Goal: Check status: Check status

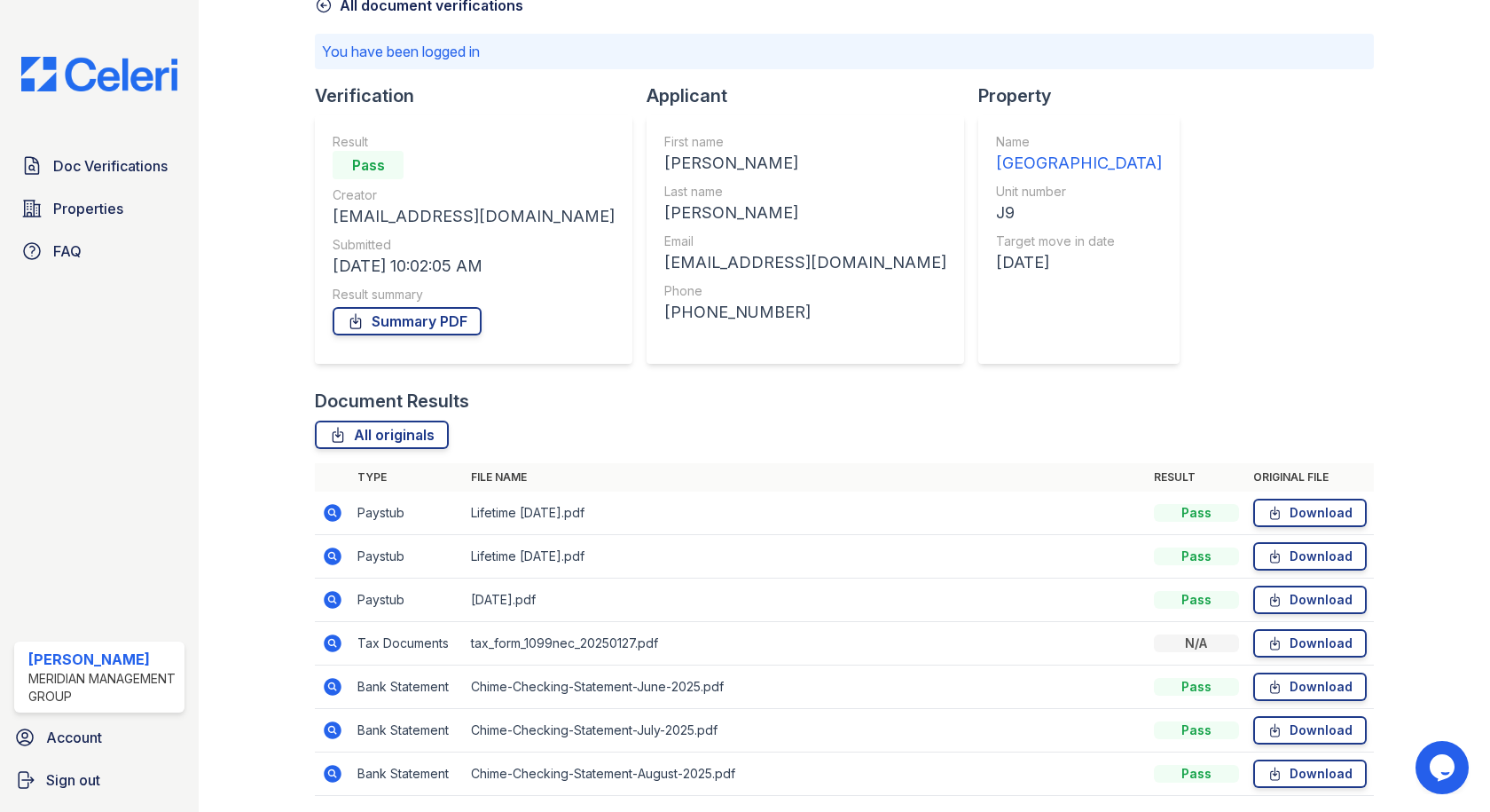
scroll to position [160, 0]
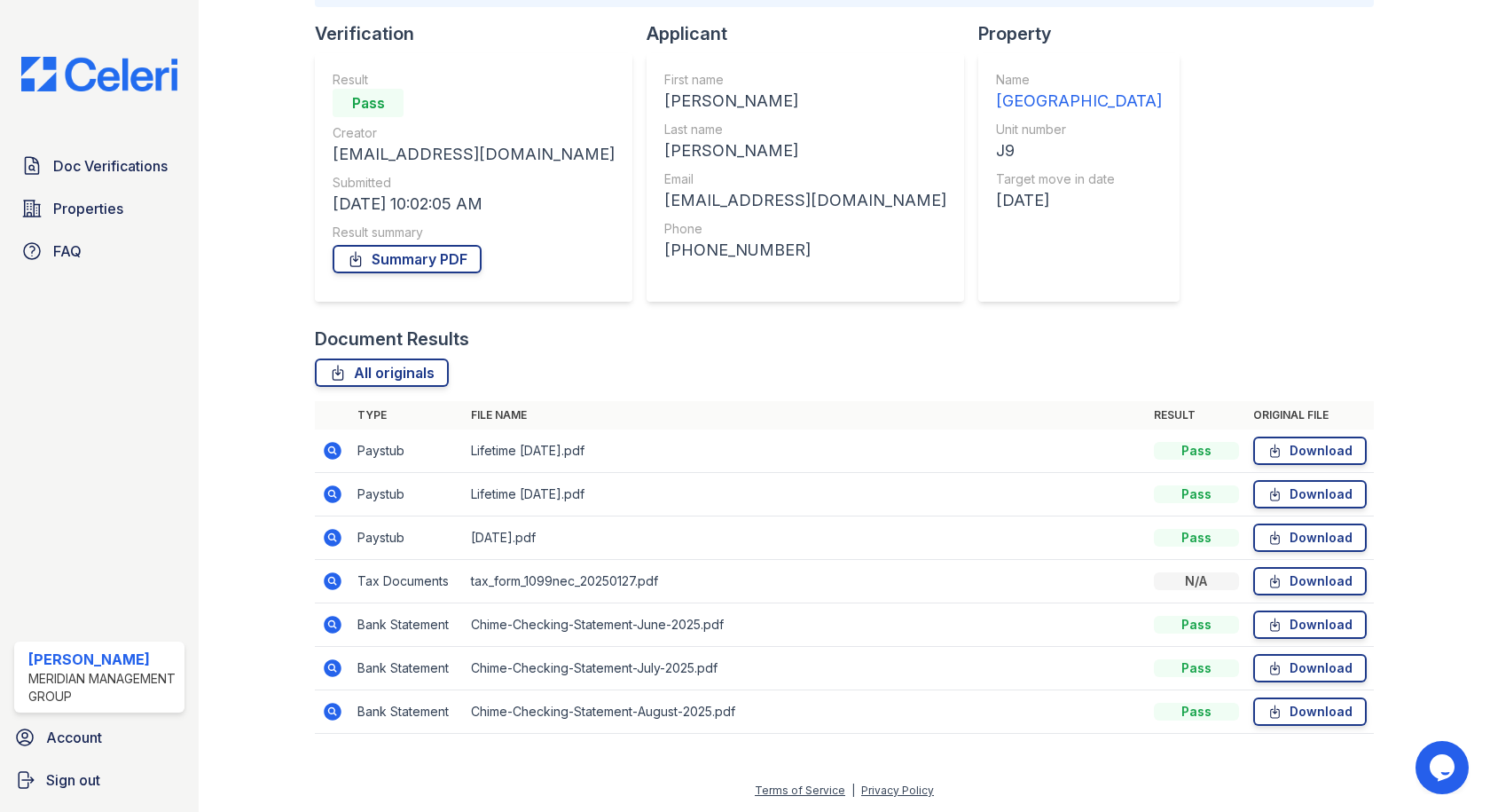
click at [333, 581] on icon at bounding box center [333, 581] width 22 height 22
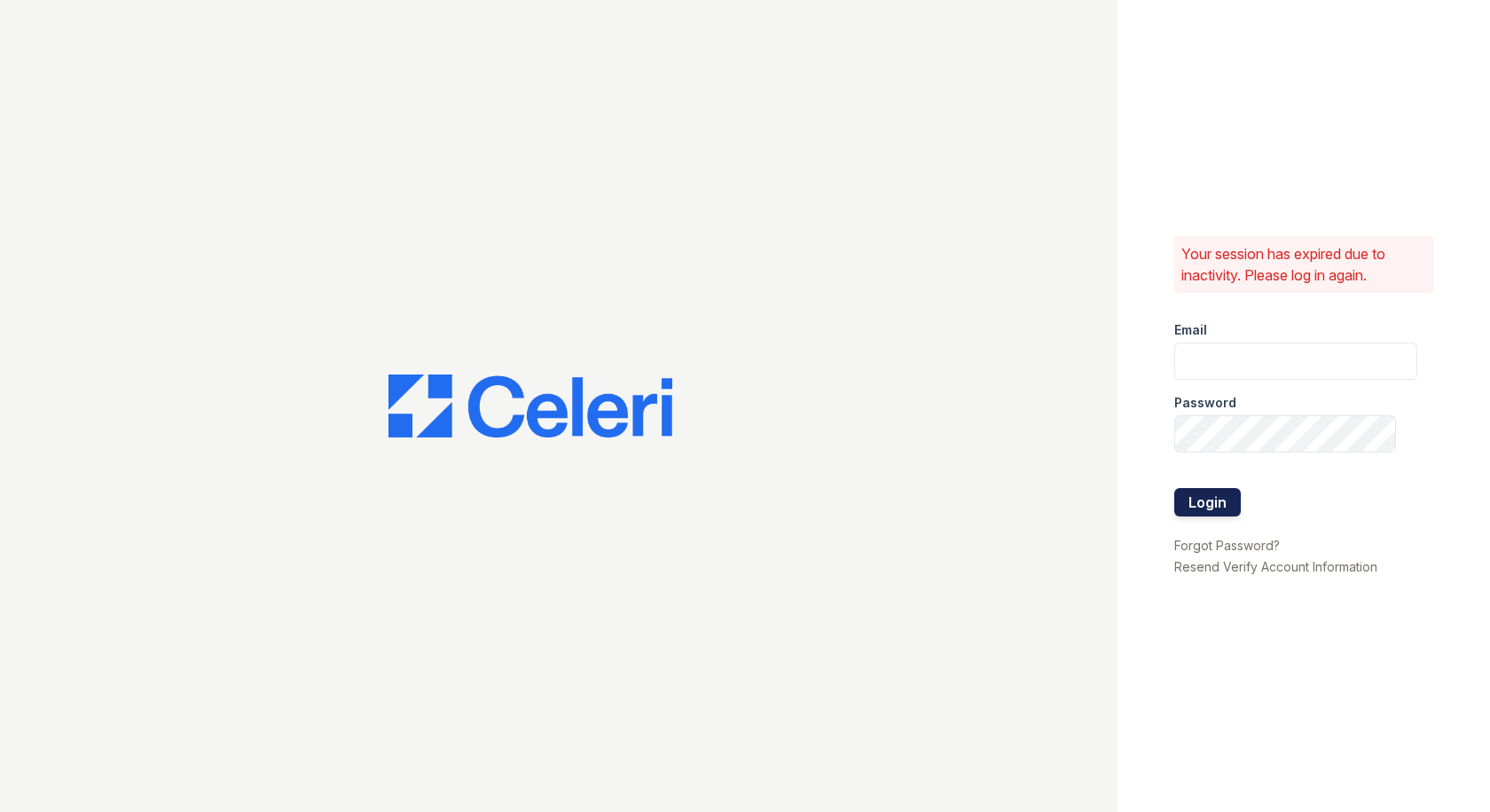
type input "[EMAIL_ADDRESS][DOMAIN_NAME]"
click at [1192, 502] on button "Login" at bounding box center [1208, 501] width 67 height 28
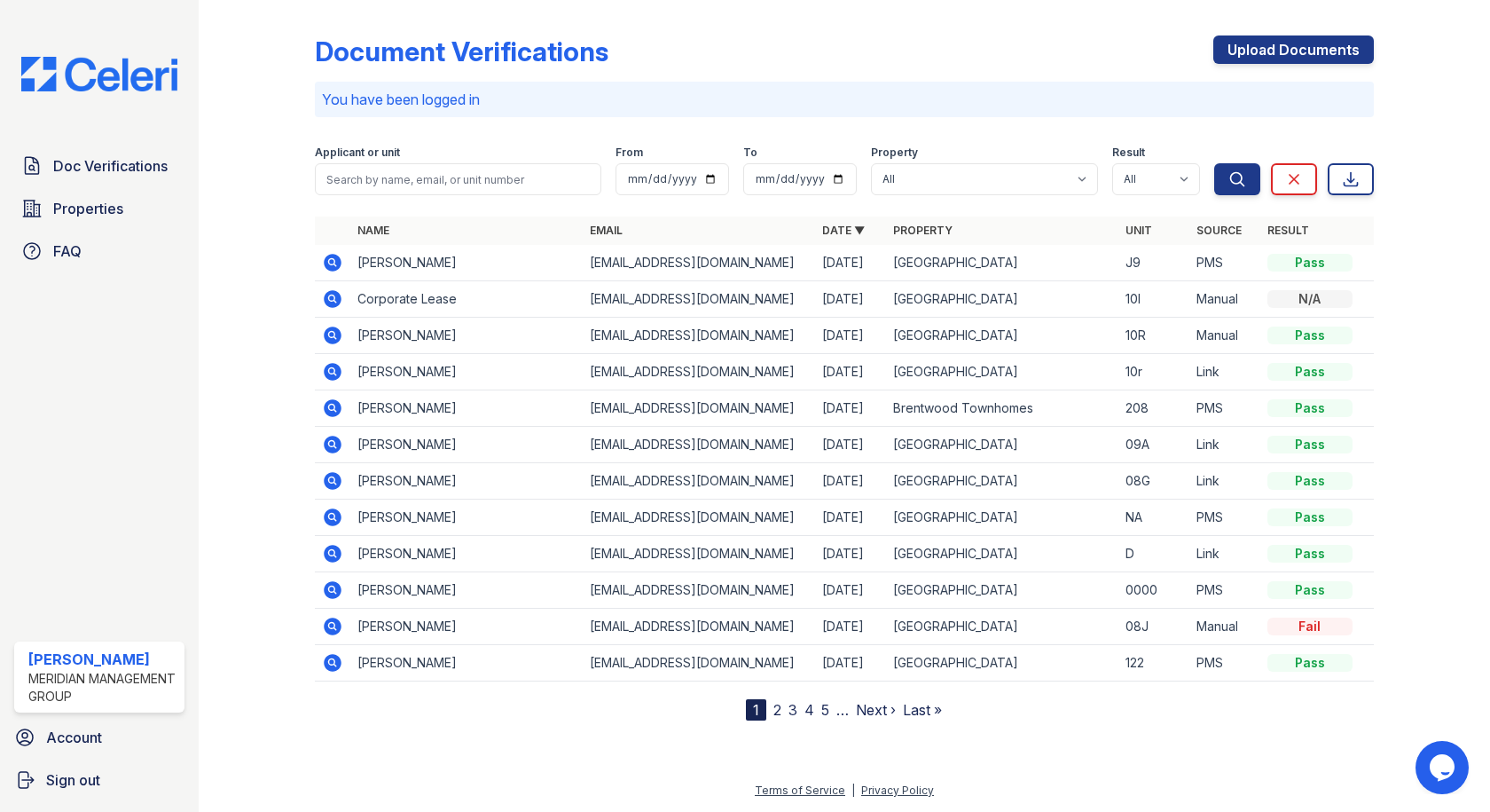
click at [332, 256] on icon at bounding box center [334, 262] width 18 height 18
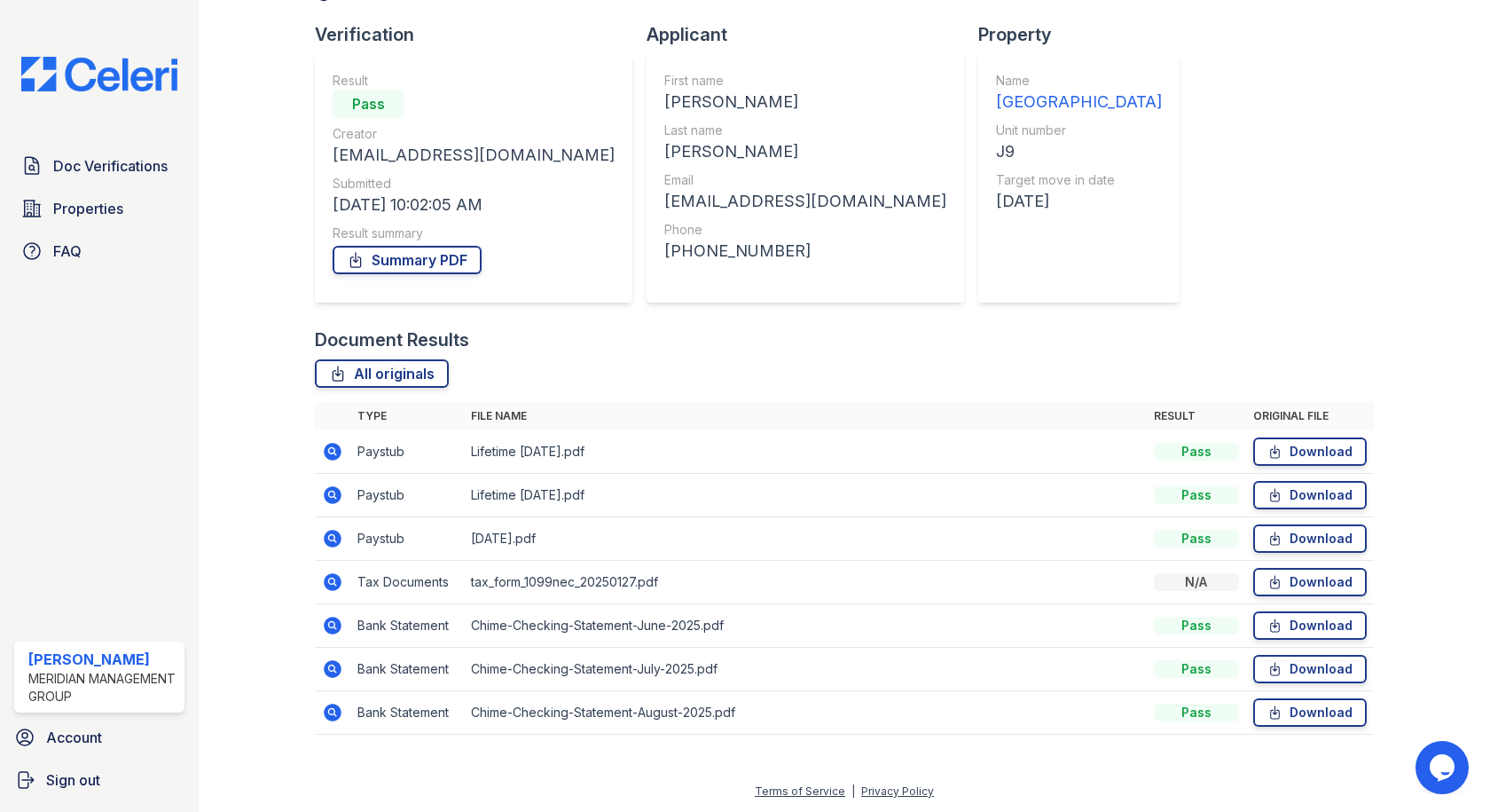
scroll to position [110, 0]
click at [334, 580] on icon at bounding box center [333, 581] width 22 height 22
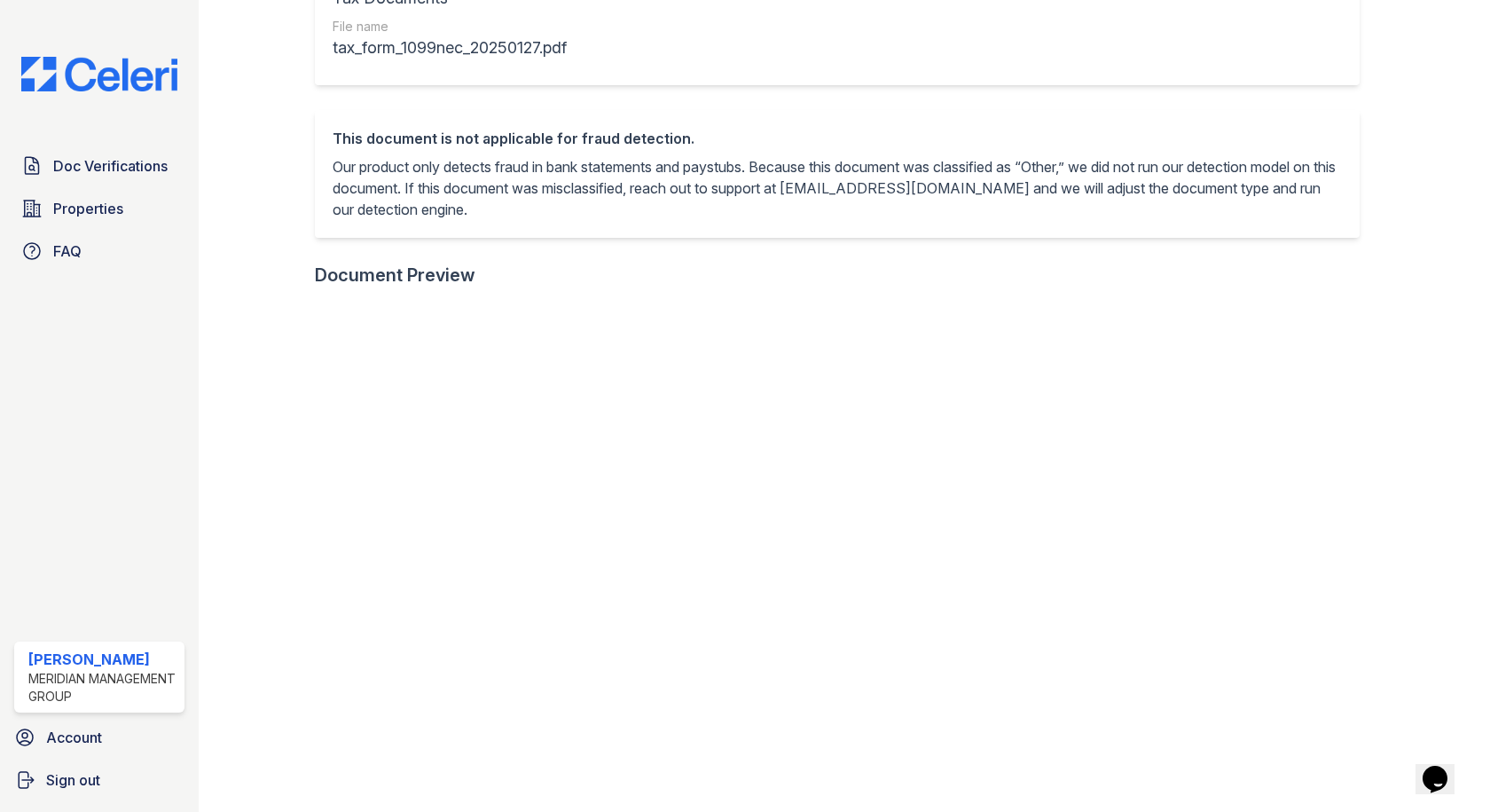
scroll to position [397, 0]
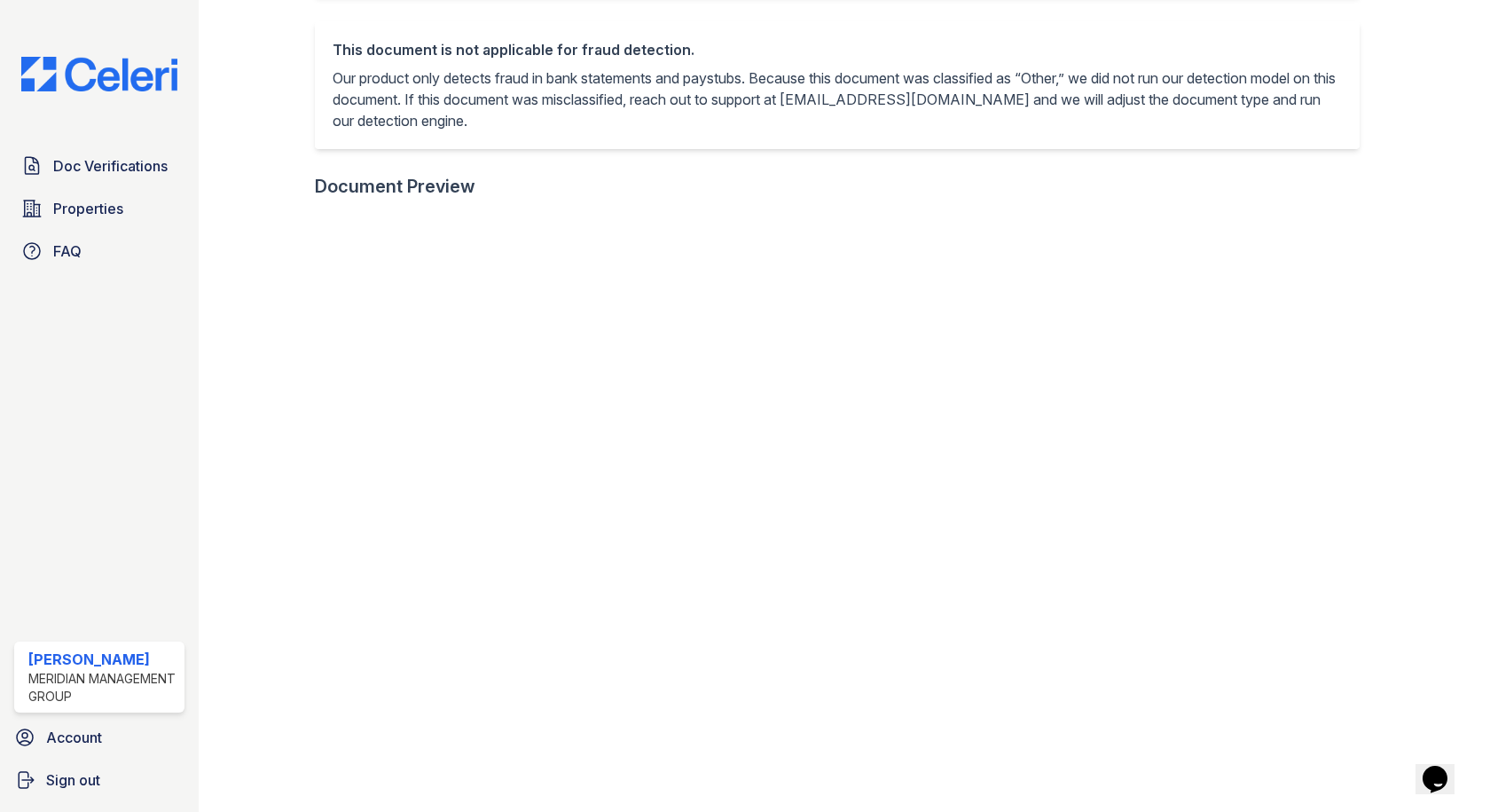
click at [1374, 341] on div at bounding box center [1417, 314] width 87 height 1408
click at [1458, 401] on div "Document 631564 Result Details Back to verification request Document info Origi…" at bounding box center [844, 8] width 1292 height 812
click at [1448, 409] on div "Document 631564 Result Details Back to verification request Document info Origi…" at bounding box center [844, 8] width 1292 height 812
